Goal: Task Accomplishment & Management: Manage account settings

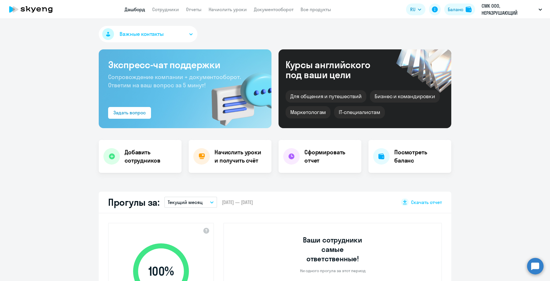
select select "30"
click at [238, 158] on h4 "Начислить уроки и получить счёт" at bounding box center [239, 156] width 51 height 16
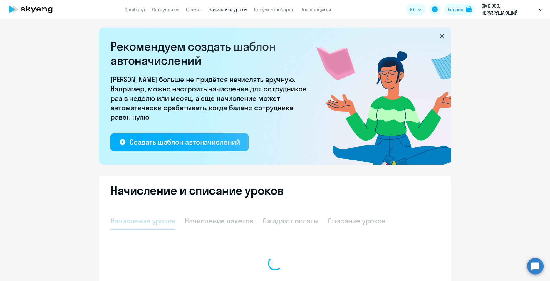
select select "10"
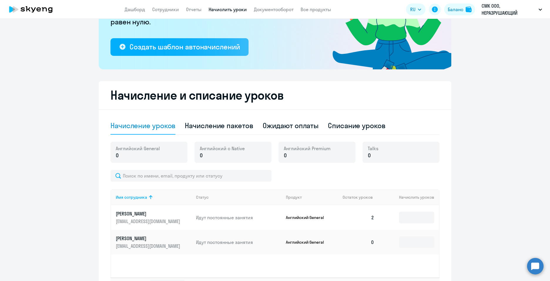
scroll to position [118, 0]
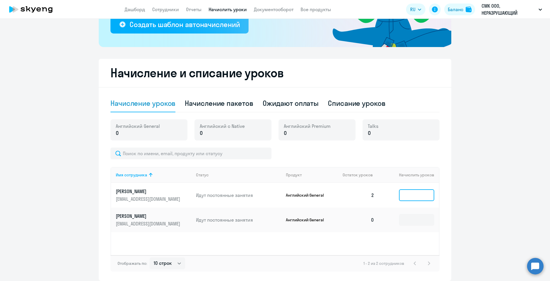
click at [413, 197] on input at bounding box center [416, 195] width 35 height 12
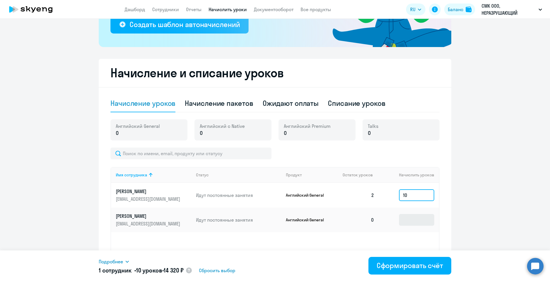
type input "10"
click at [408, 217] on input at bounding box center [416, 220] width 35 height 12
type input "1"
click at [415, 196] on input "10" at bounding box center [416, 195] width 35 height 12
type input "1"
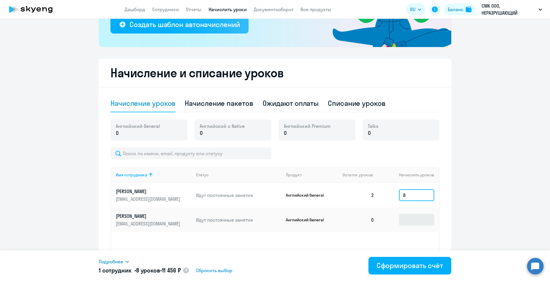
type input "8"
click at [401, 217] on input at bounding box center [416, 220] width 35 height 12
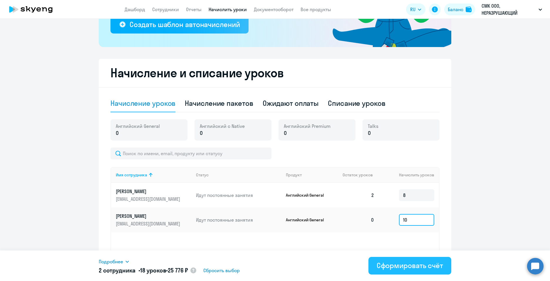
type input "10"
click at [409, 266] on div "Сформировать счёт" at bounding box center [410, 265] width 66 height 9
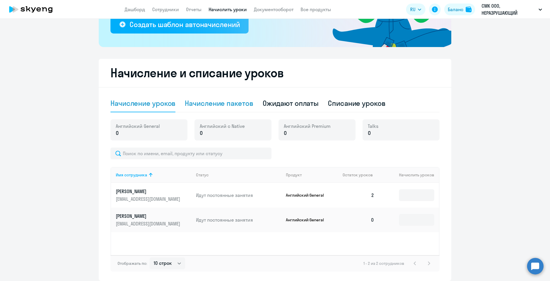
click at [205, 105] on div "Начисление пакетов" at bounding box center [219, 102] width 68 height 9
select select "10"
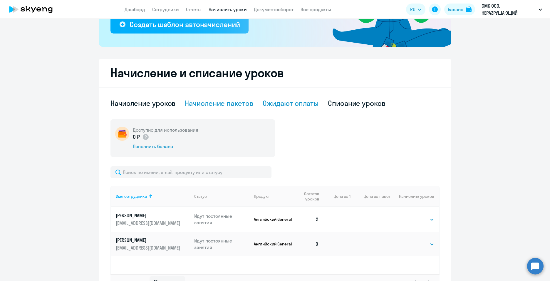
click at [292, 101] on div "Ожидают оплаты" at bounding box center [291, 102] width 56 height 9
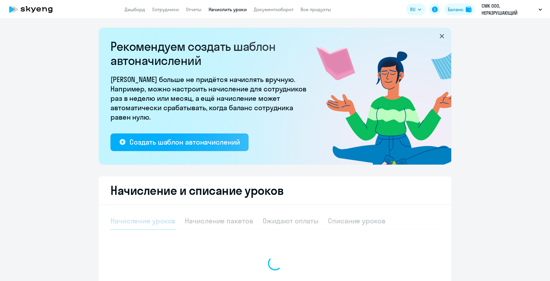
select select "10"
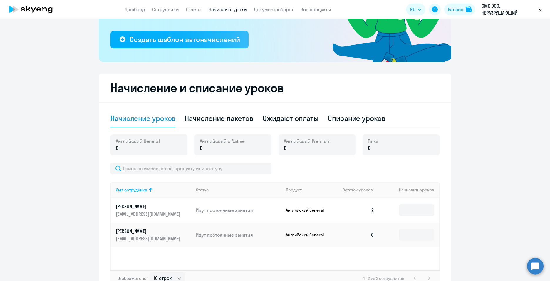
scroll to position [141, 0]
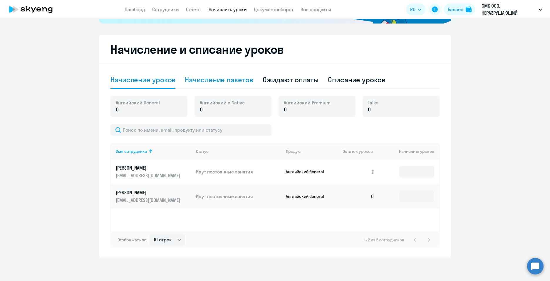
click at [223, 81] on div "Начисление пакетов" at bounding box center [219, 79] width 68 height 9
select select "10"
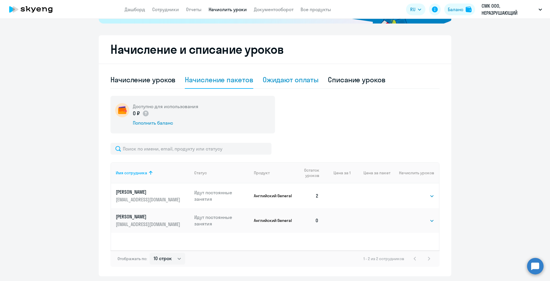
click at [286, 79] on div "Ожидают оплаты" at bounding box center [291, 79] width 56 height 9
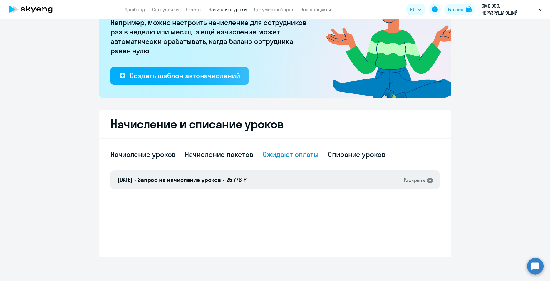
click at [407, 179] on div "Раскрыть" at bounding box center [414, 180] width 21 height 7
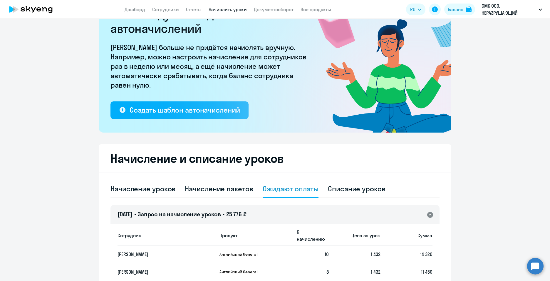
scroll to position [0, 0]
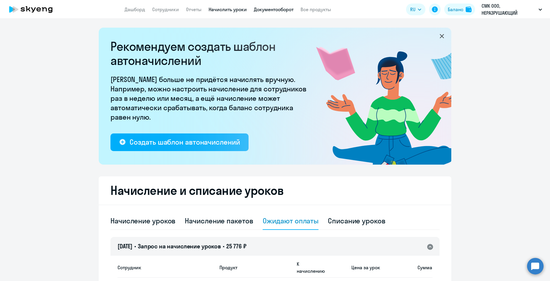
click at [279, 11] on link "Документооборот" at bounding box center [274, 9] width 40 height 6
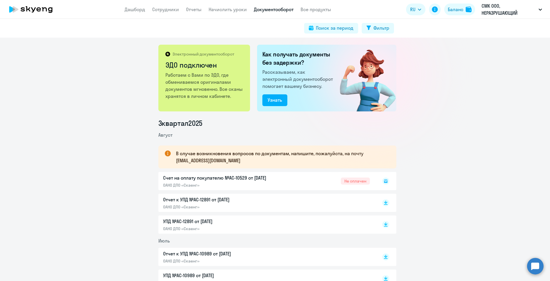
scroll to position [29, 0]
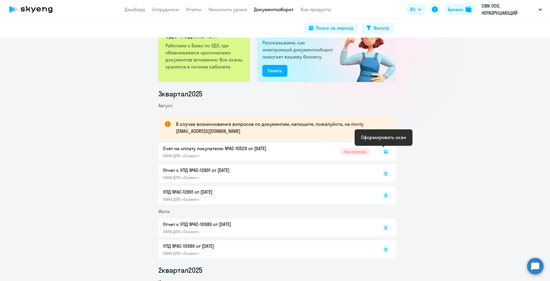
click at [385, 152] on icon at bounding box center [386, 151] width 2 height 0
click at [382, 149] on rect at bounding box center [385, 151] width 7 height 7
click at [385, 152] on icon at bounding box center [385, 151] width 3 height 2
click at [382, 152] on rect at bounding box center [385, 151] width 7 height 7
click at [383, 151] on rect at bounding box center [385, 151] width 7 height 7
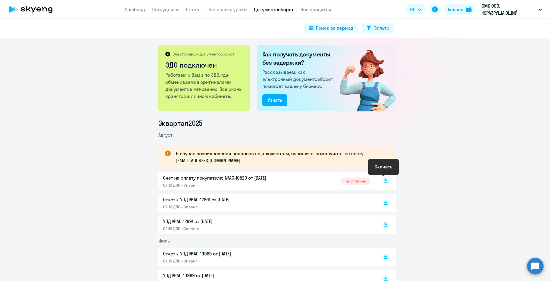
click at [385, 181] on rect at bounding box center [385, 180] width 7 height 7
click at [219, 11] on link "Начислить уроки" at bounding box center [228, 9] width 38 height 6
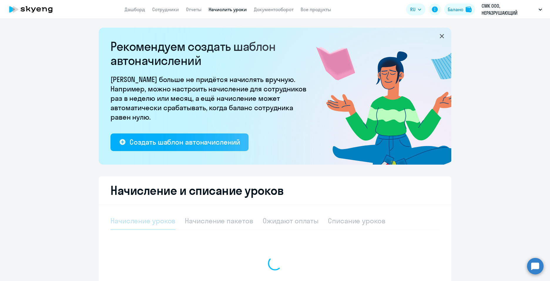
select select "10"
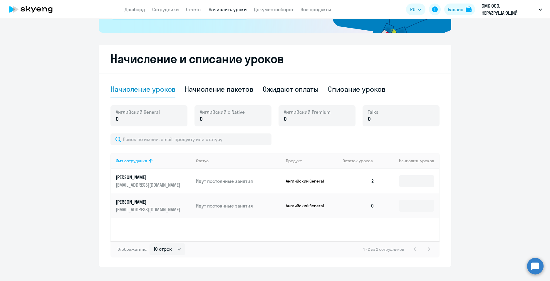
scroll to position [141, 0]
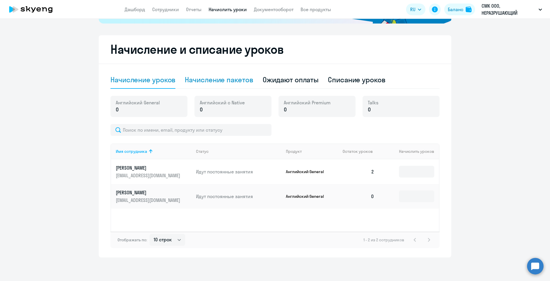
click at [236, 85] on div "Начисление пакетов" at bounding box center [219, 80] width 68 height 18
select select "10"
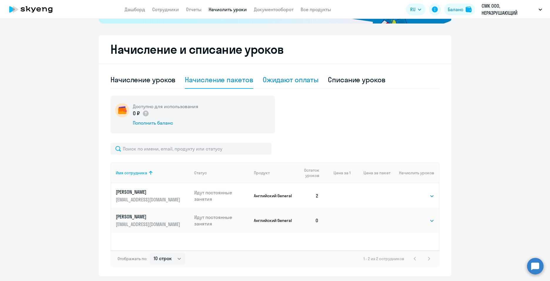
click at [295, 76] on div "Ожидают оплаты" at bounding box center [291, 79] width 56 height 9
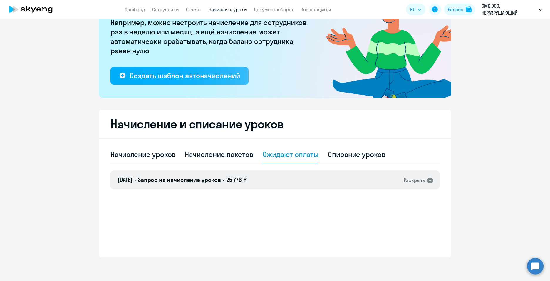
click at [234, 180] on h4 "29.08.2025 • Запрос на начисление уроков • 25 776 ₽" at bounding box center [182, 180] width 129 height 8
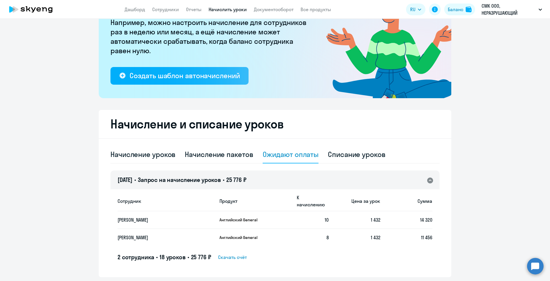
scroll to position [79, 0]
